Goal: Information Seeking & Learning: Learn about a topic

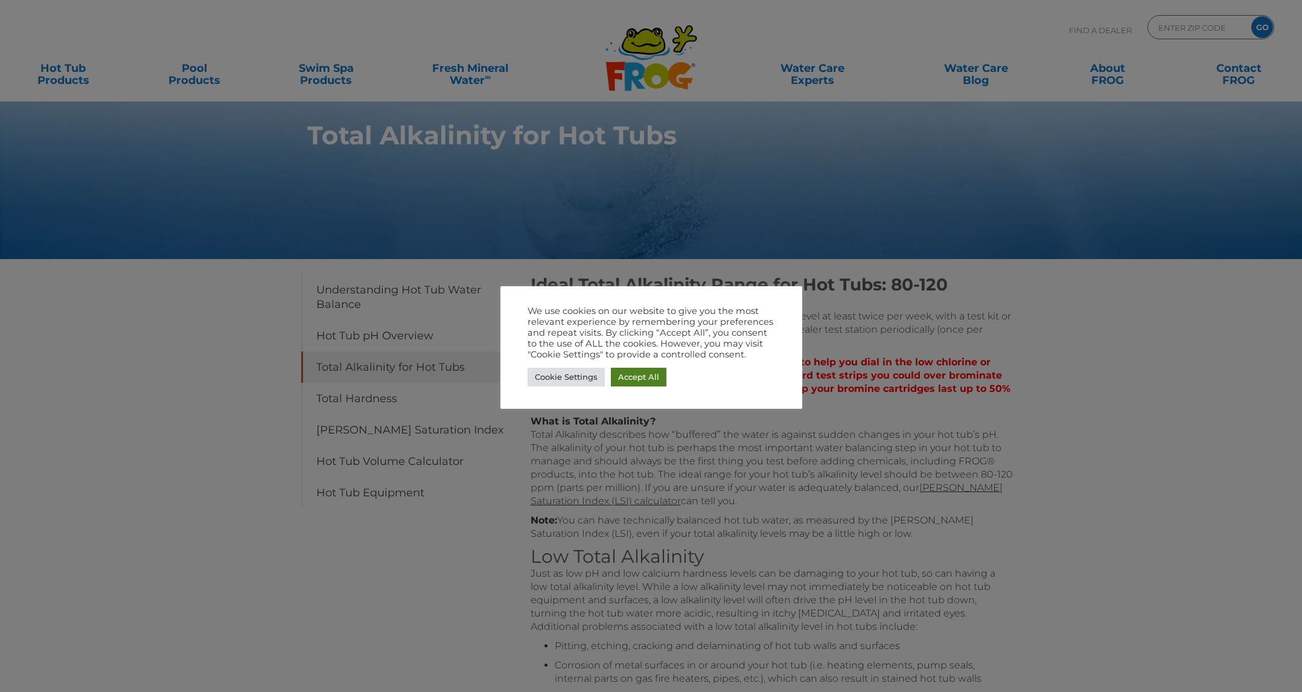
click at [639, 375] on link "Accept All" at bounding box center [639, 377] width 56 height 19
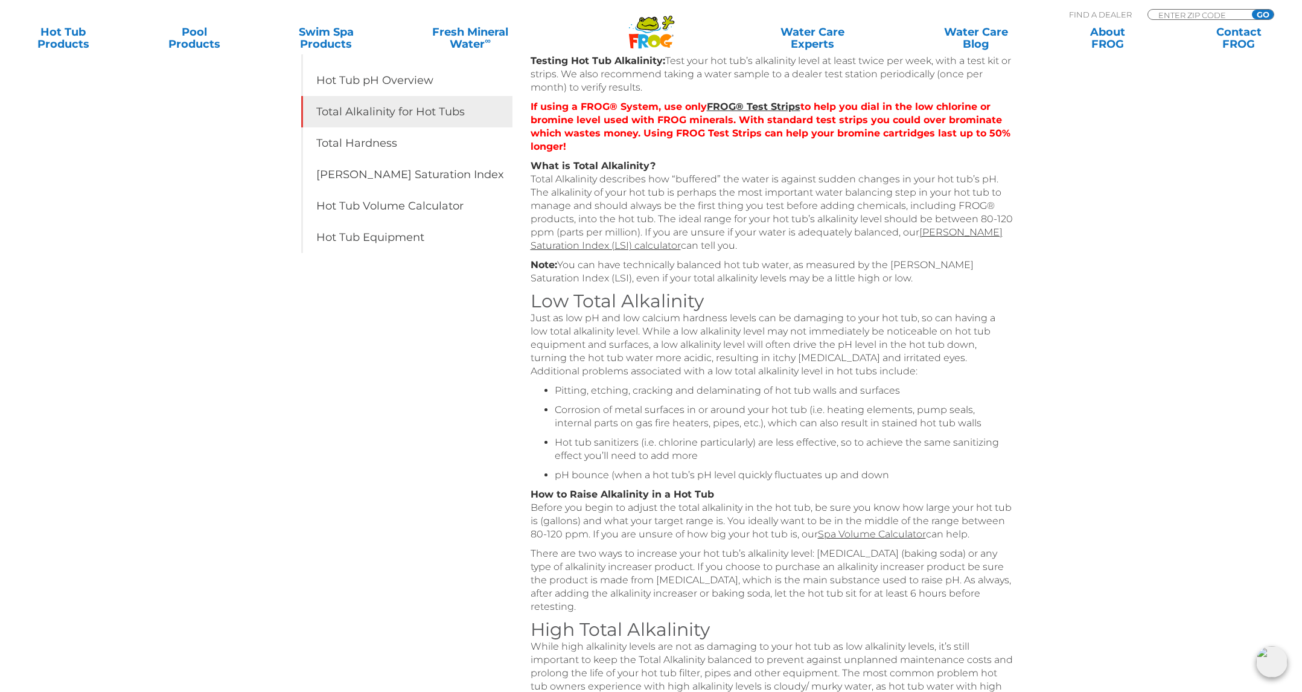
scroll to position [221, 0]
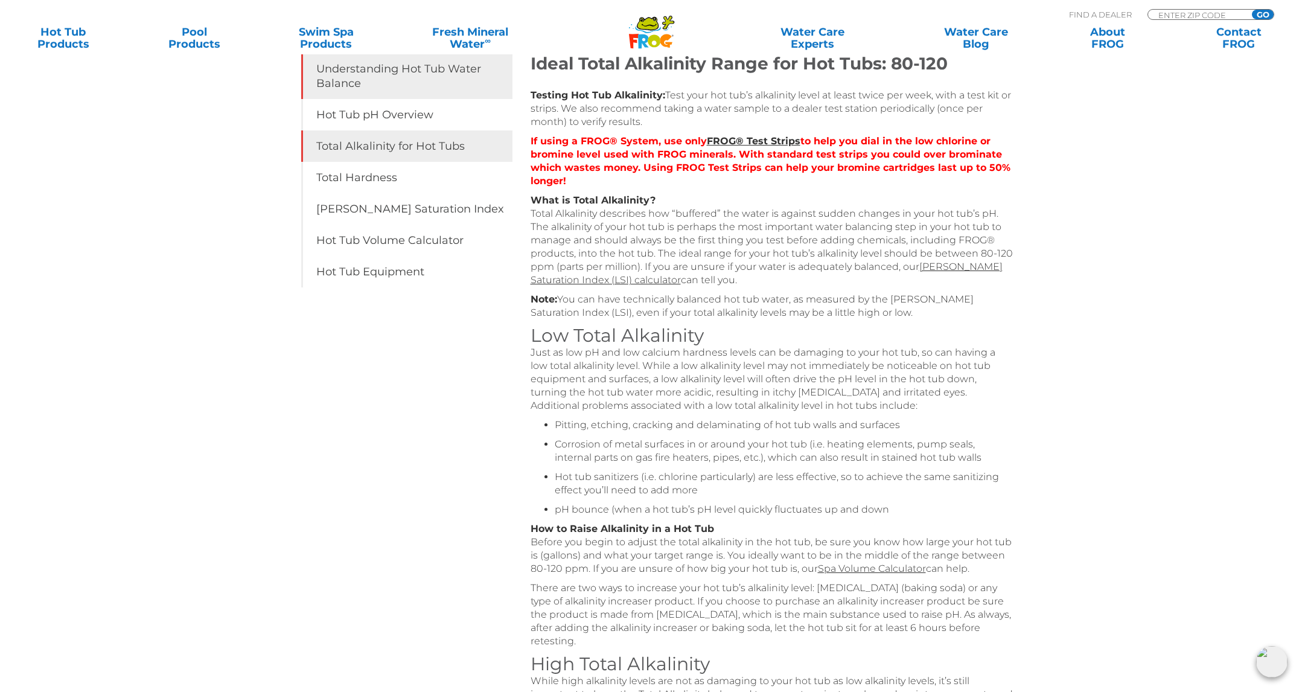
click at [345, 62] on link "Understanding Hot Tub Water Balance" at bounding box center [406, 76] width 211 height 46
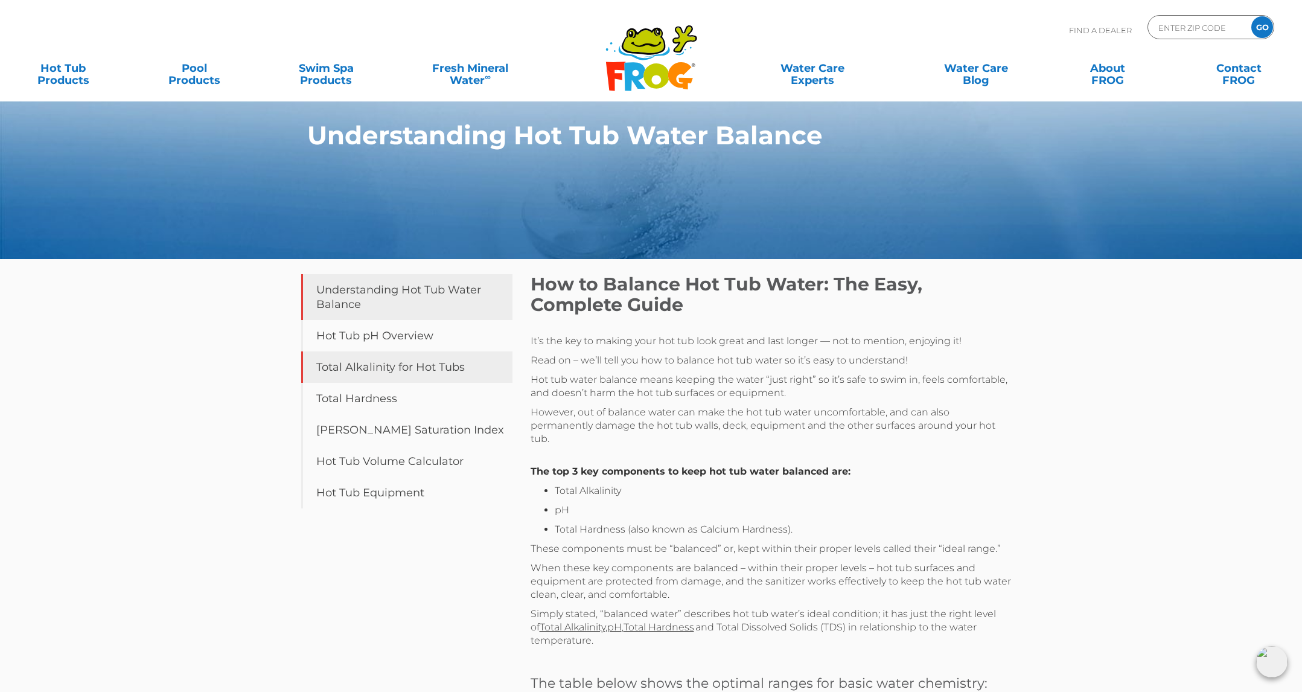
click at [349, 375] on link "Total Alkalinity for Hot Tubs" at bounding box center [406, 366] width 211 height 31
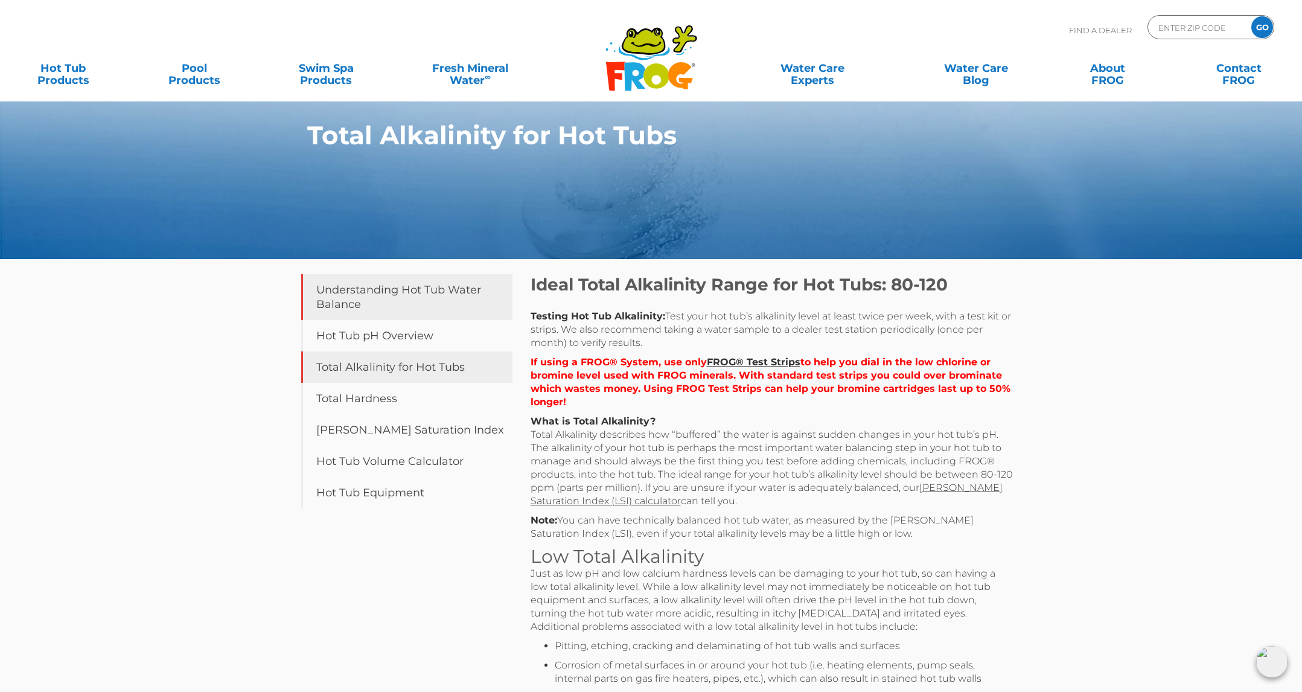
click at [368, 289] on link "Understanding Hot Tub Water Balance" at bounding box center [406, 297] width 211 height 46
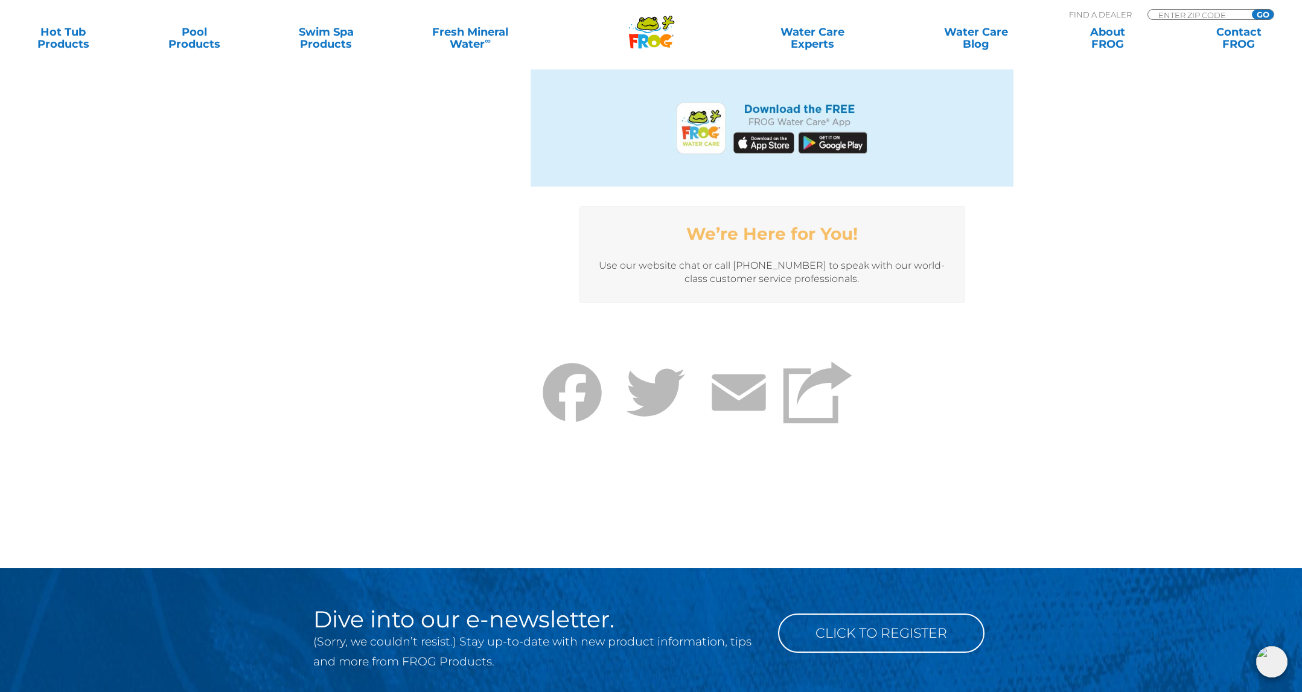
scroll to position [2911, 0]
